Goal: Task Accomplishment & Management: Use online tool/utility

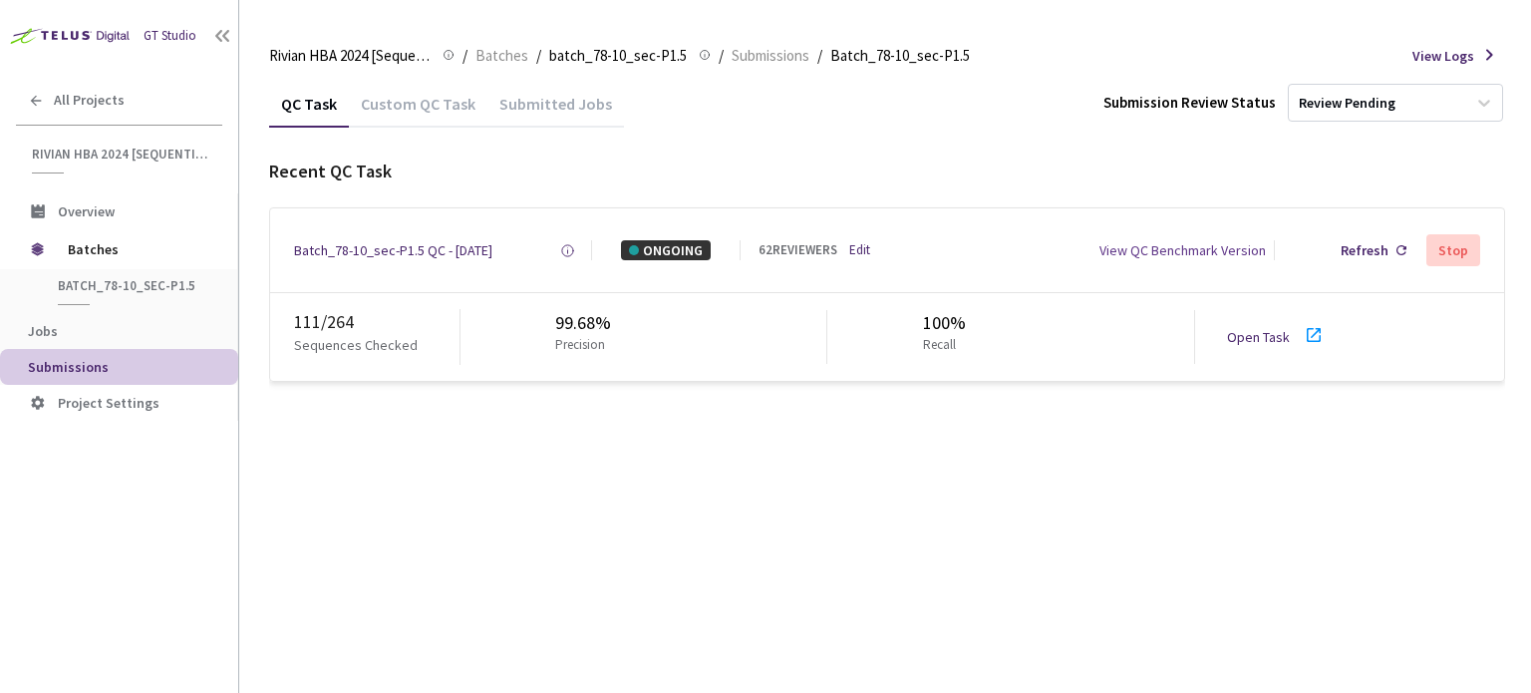
click at [1248, 343] on link "Open Task" at bounding box center [1258, 337] width 63 height 18
click at [391, 255] on div "Batch_78-10_sec-P1.5 QC - [DATE]" at bounding box center [393, 250] width 198 height 20
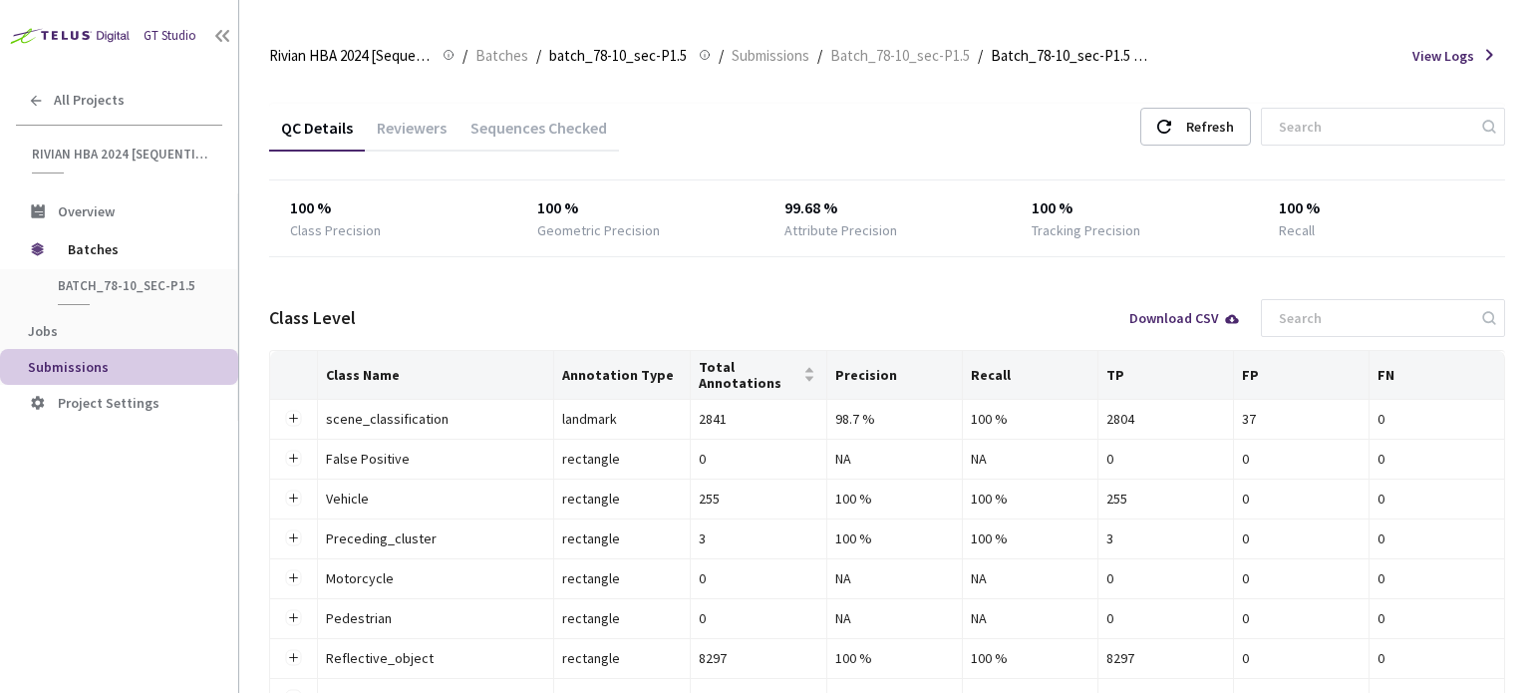
click at [409, 115] on div "Reviewers" at bounding box center [412, 125] width 94 height 43
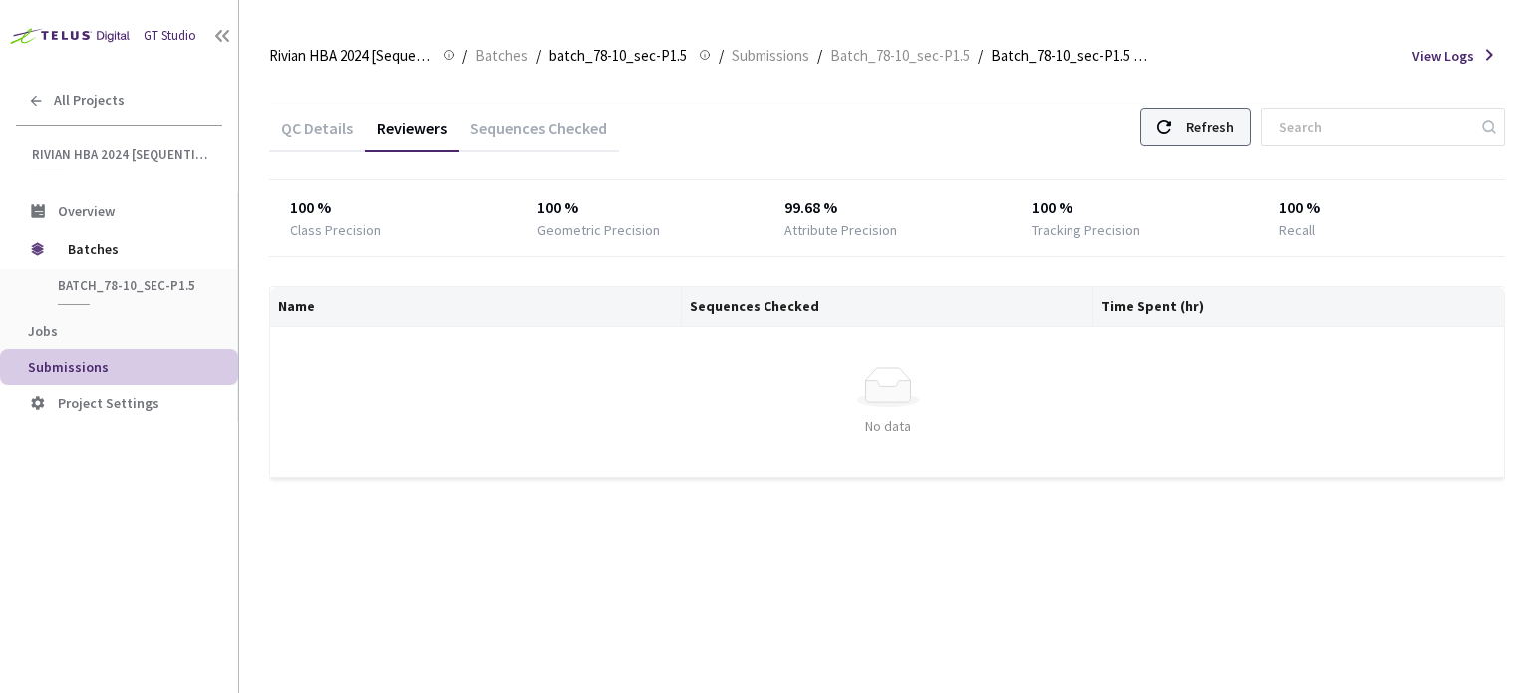
click at [1234, 135] on div "Refresh" at bounding box center [1210, 127] width 48 height 36
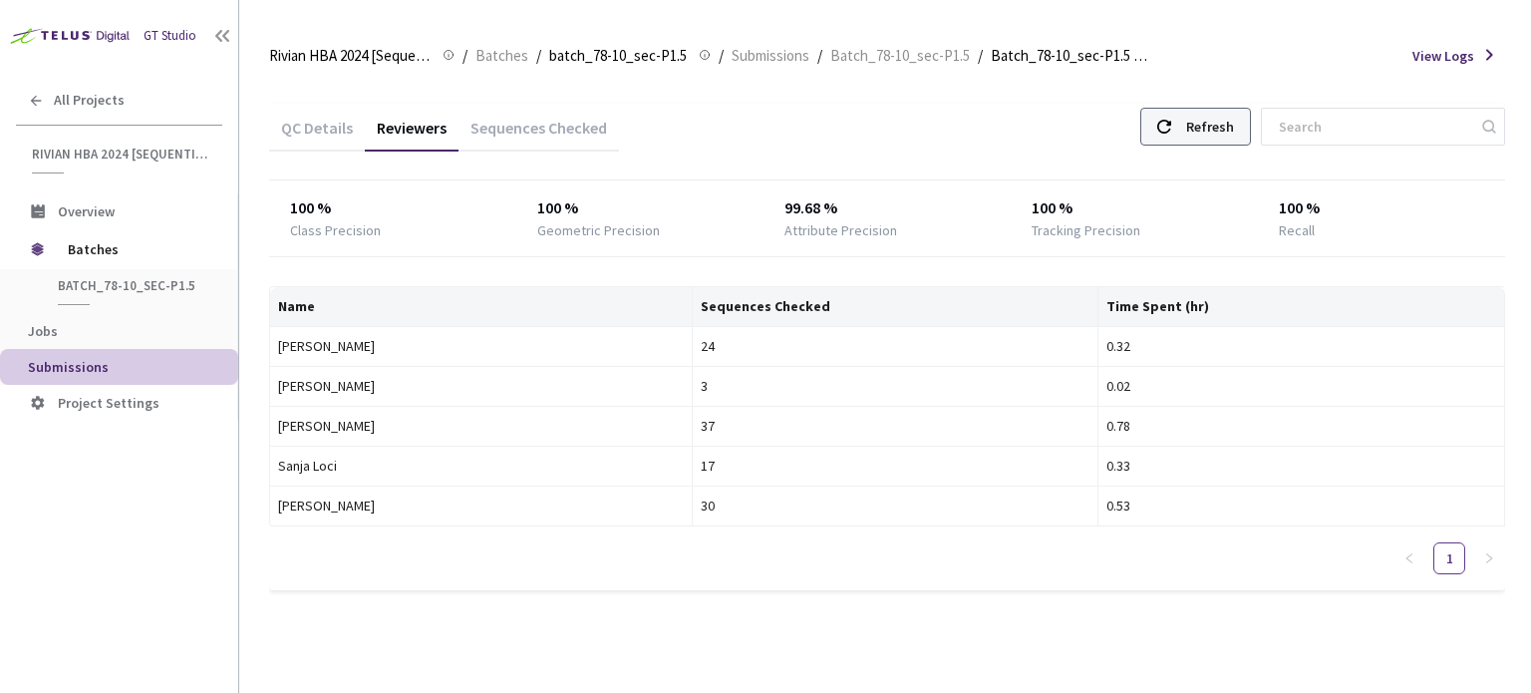
click at [1204, 128] on div "Refresh" at bounding box center [1195, 127] width 111 height 38
click at [1217, 142] on div "Refresh" at bounding box center [1210, 127] width 48 height 36
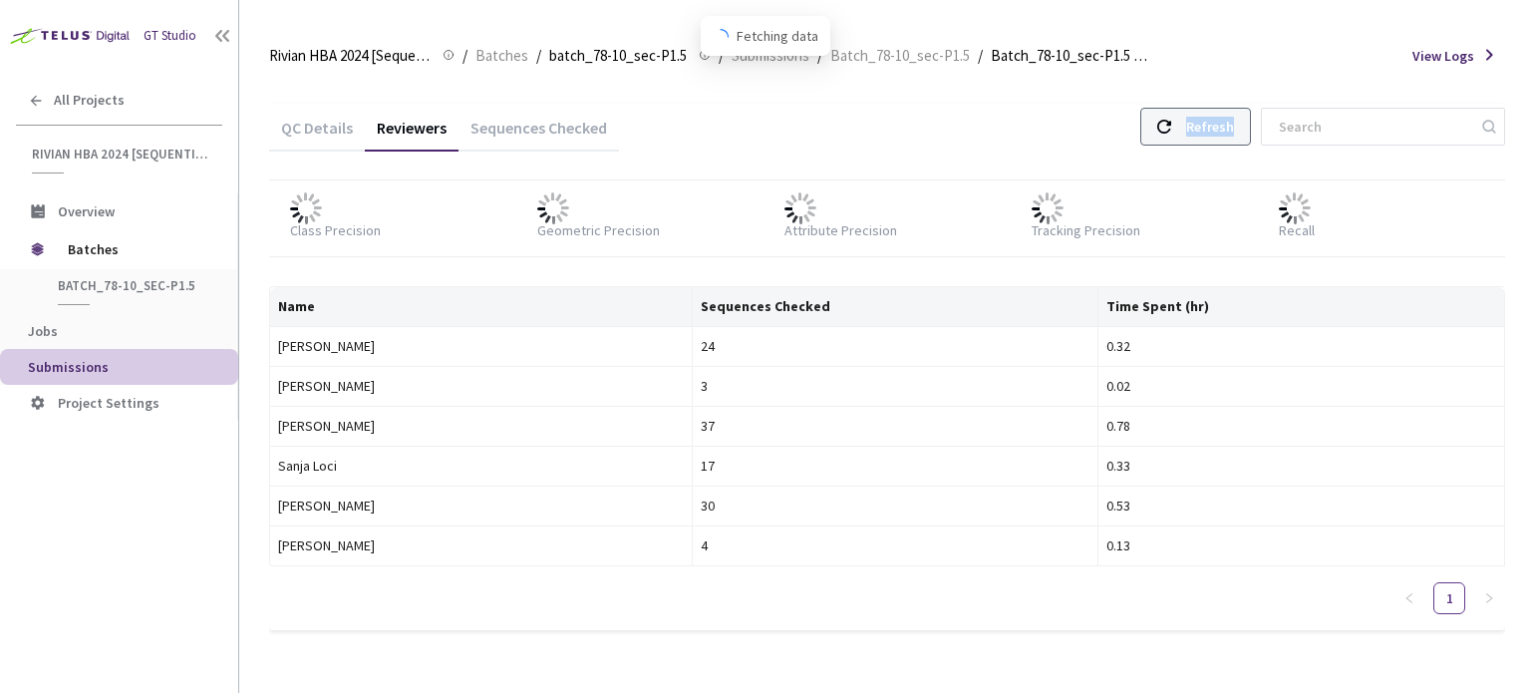
click at [1217, 142] on div "Refresh" at bounding box center [1210, 127] width 48 height 36
click at [1221, 130] on div "Refresh" at bounding box center [1210, 127] width 48 height 36
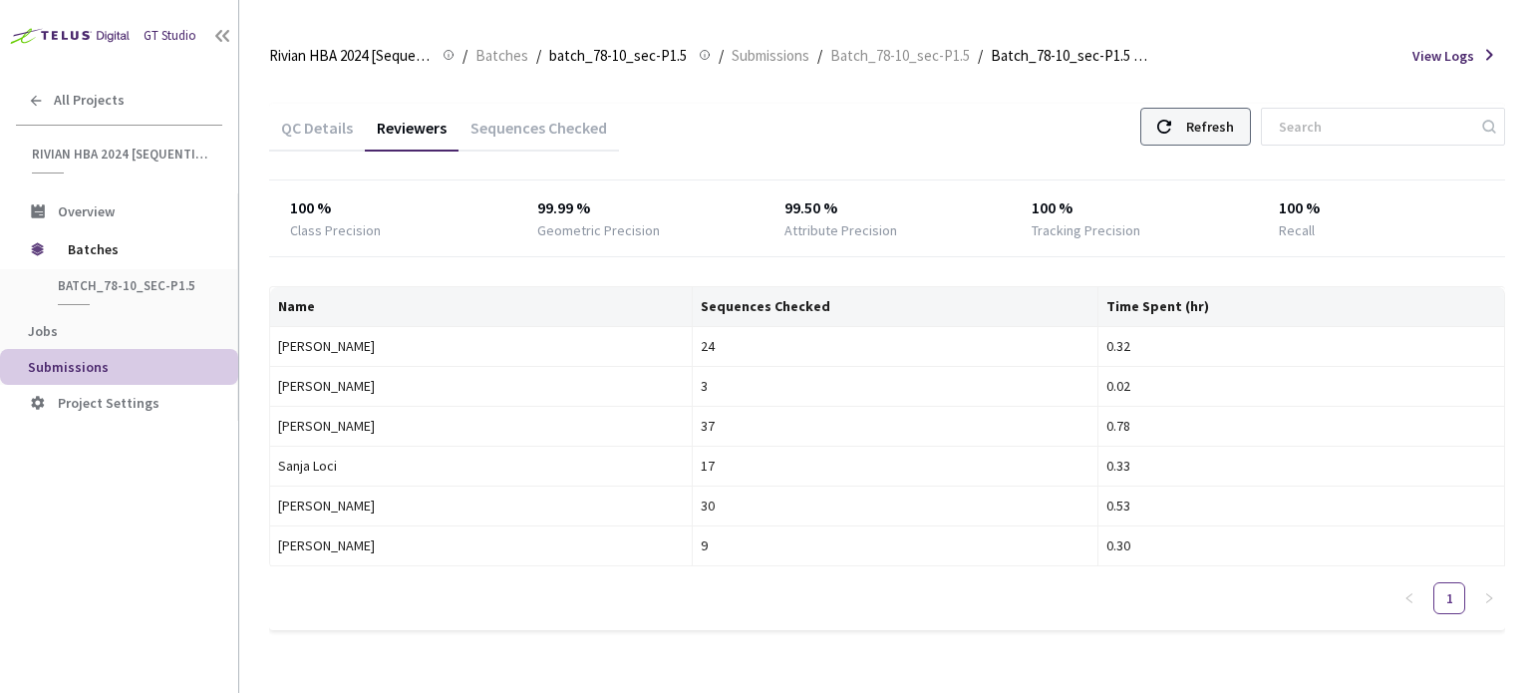
click at [1234, 132] on div "Refresh" at bounding box center [1210, 127] width 48 height 36
click at [1234, 117] on div "Refresh" at bounding box center [1210, 127] width 48 height 36
click at [1234, 116] on div "Refresh" at bounding box center [1210, 127] width 48 height 36
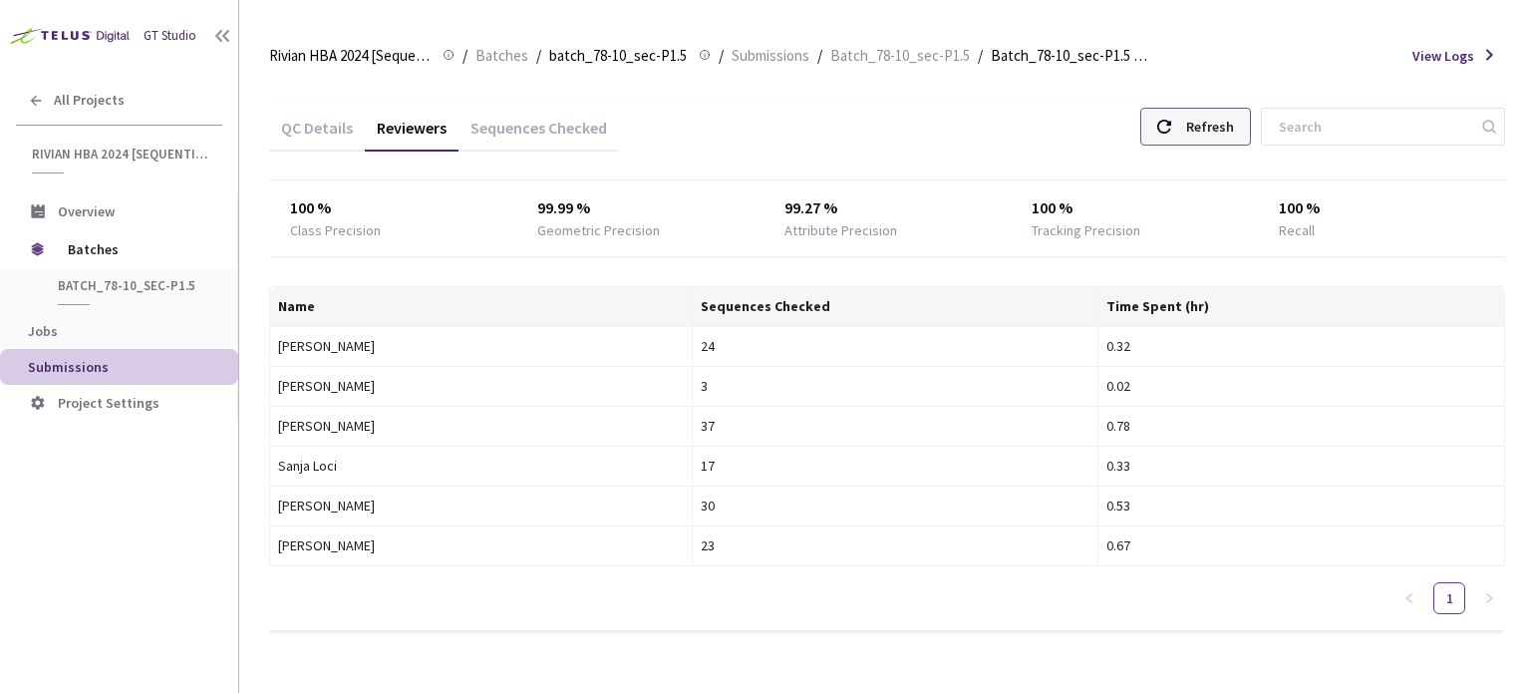
click at [1234, 116] on div "Refresh" at bounding box center [1210, 127] width 48 height 36
click at [1234, 127] on div "Refresh" at bounding box center [1210, 127] width 48 height 36
click at [1234, 128] on div "Refresh" at bounding box center [1210, 127] width 48 height 36
click at [1221, 117] on div "Refresh" at bounding box center [1210, 127] width 48 height 36
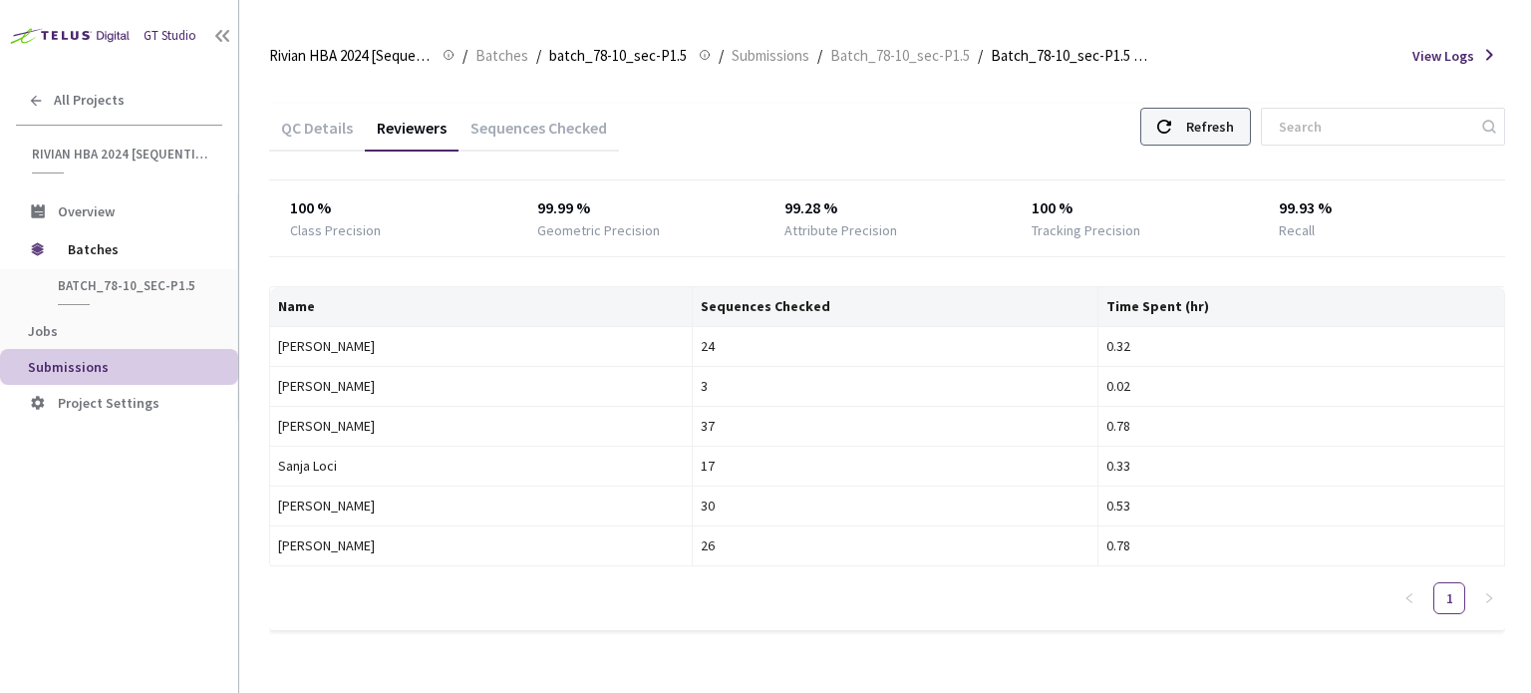
click at [1221, 117] on div "Refresh" at bounding box center [1210, 127] width 48 height 36
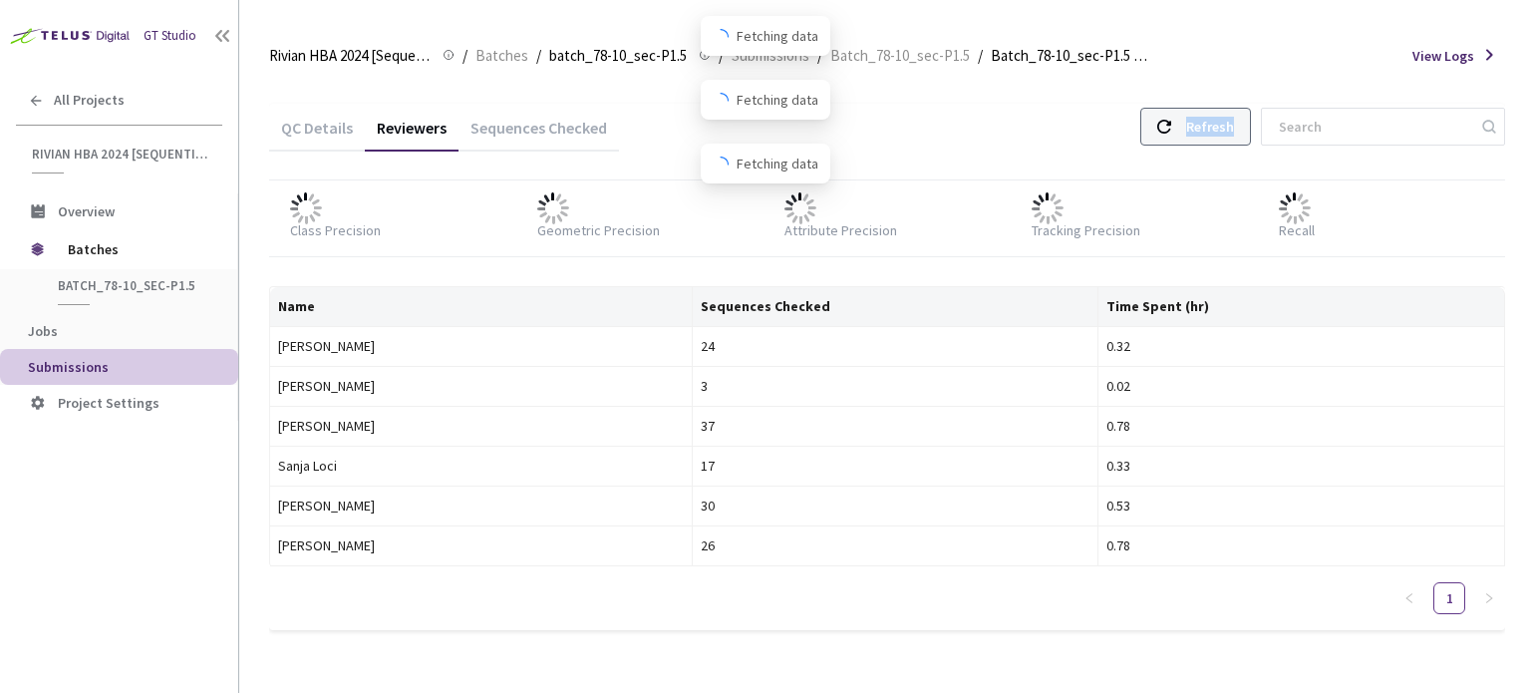
click at [1221, 117] on div "Refresh" at bounding box center [1210, 127] width 48 height 36
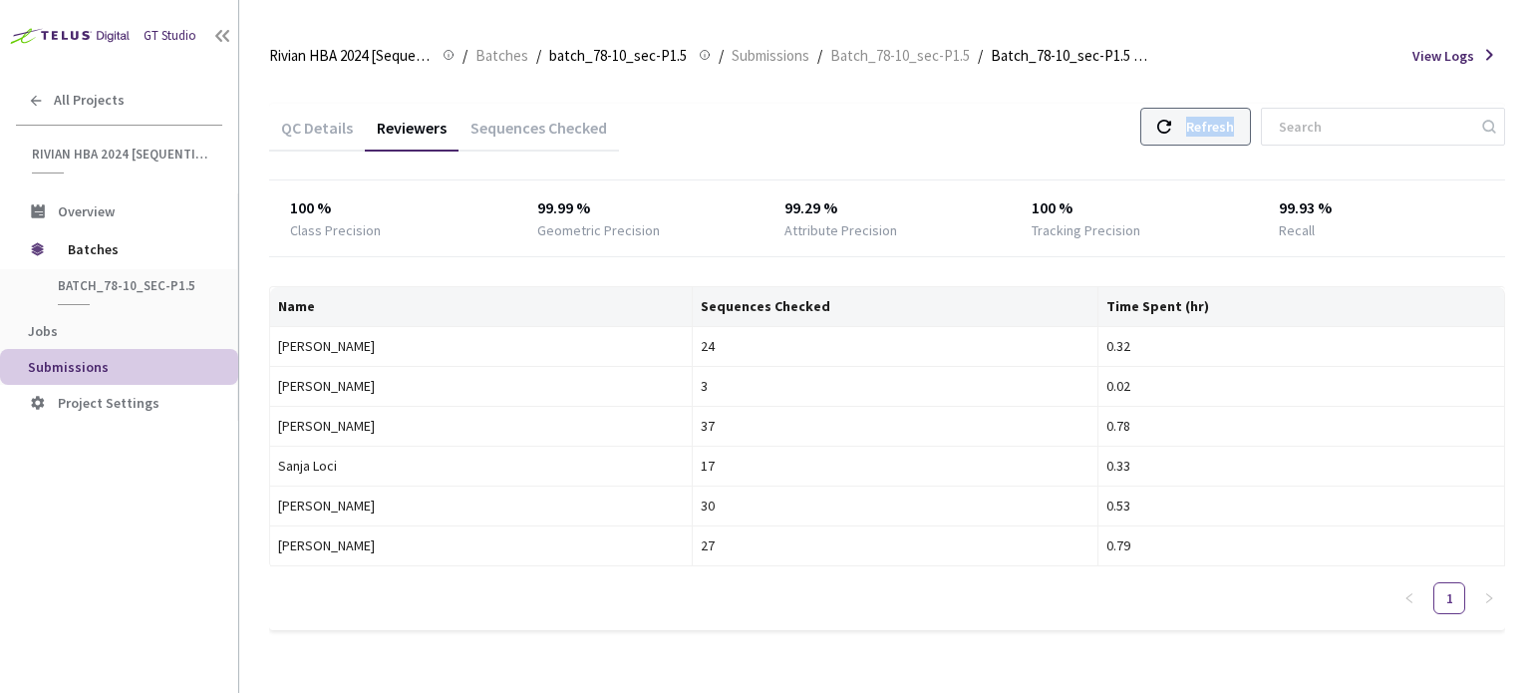
click at [1234, 127] on div "Refresh" at bounding box center [1210, 127] width 48 height 36
